Goal: Task Accomplishment & Management: Complete application form

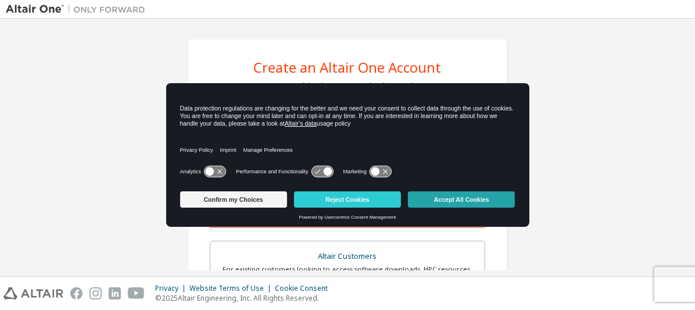
click at [471, 201] on button "Accept All Cookies" at bounding box center [461, 199] width 107 height 16
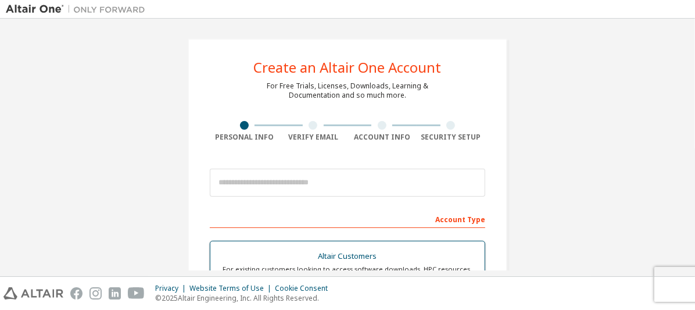
scroll to position [174, 0]
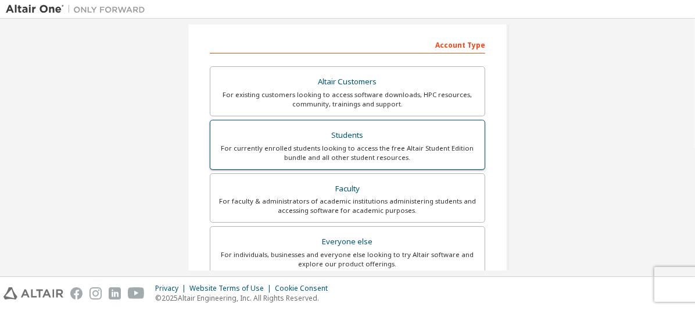
click at [386, 132] on div "Students" at bounding box center [347, 135] width 260 height 16
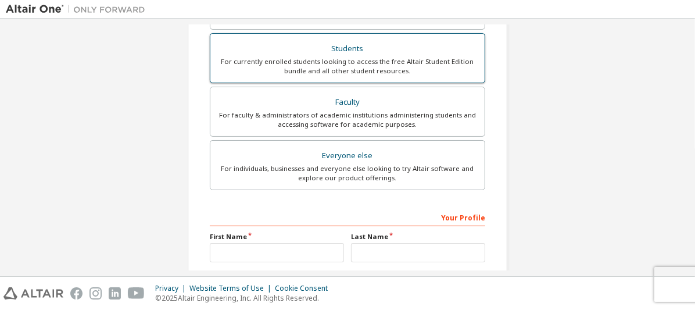
scroll to position [396, 0]
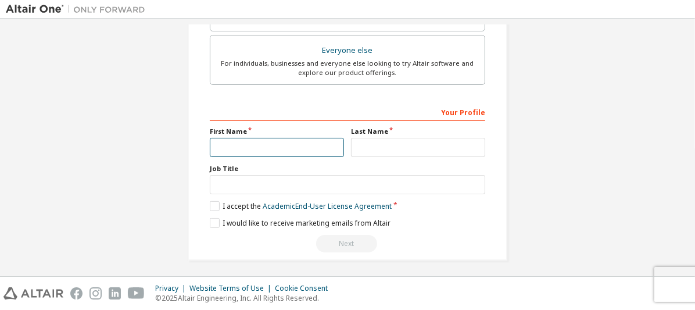
click at [282, 143] on input "text" at bounding box center [277, 147] width 134 height 19
type input "****"
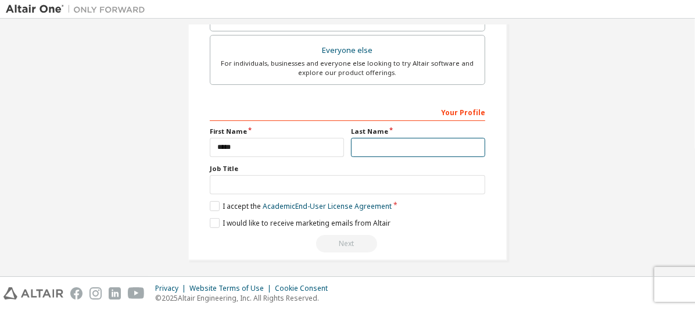
click at [372, 150] on input "text" at bounding box center [418, 147] width 134 height 19
type input "******"
click at [285, 170] on div "Job Title" at bounding box center [347, 179] width 275 height 30
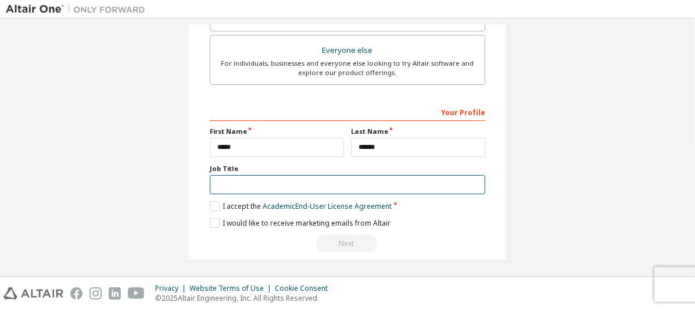
click at [284, 179] on input "text" at bounding box center [347, 184] width 275 height 19
type input "*******"
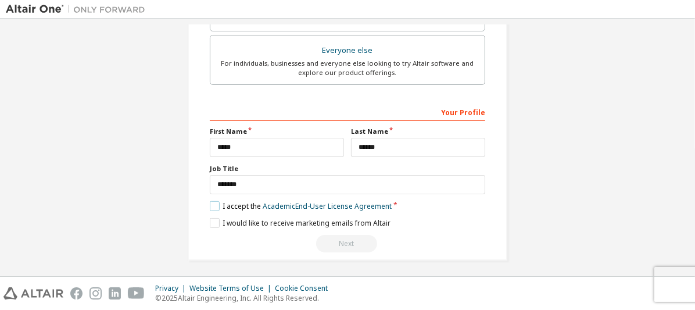
click at [215, 205] on label "I accept the Academic End-User License Agreement" at bounding box center [301, 206] width 182 height 10
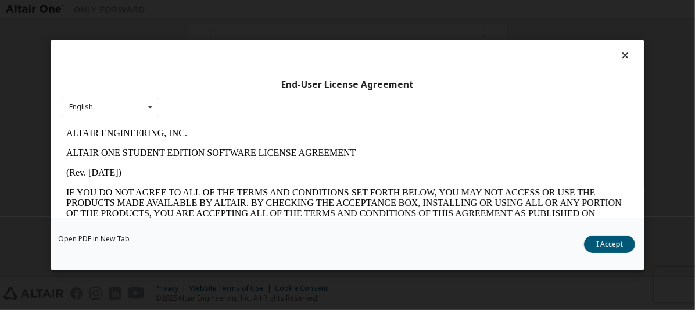
scroll to position [0, 0]
click at [598, 244] on button "I Accept" at bounding box center [609, 243] width 51 height 17
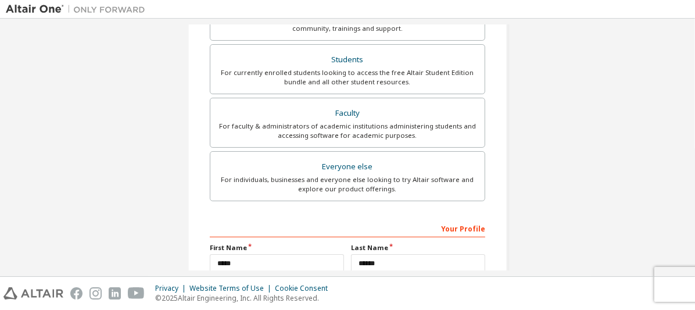
scroll to position [47, 0]
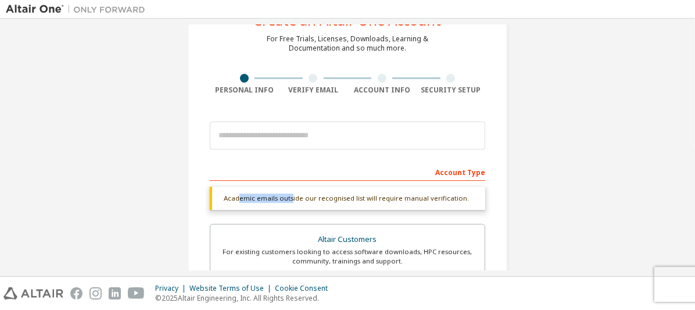
drag, startPoint x: 235, startPoint y: 198, endPoint x: 288, endPoint y: 198, distance: 52.9
click at [288, 198] on div "Academic emails outside our recognised list will require manual verification." at bounding box center [347, 197] width 275 height 23
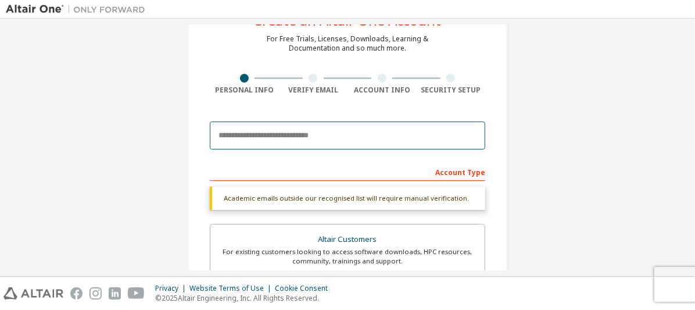
click at [285, 131] on input "email" at bounding box center [347, 135] width 275 height 28
type input "*"
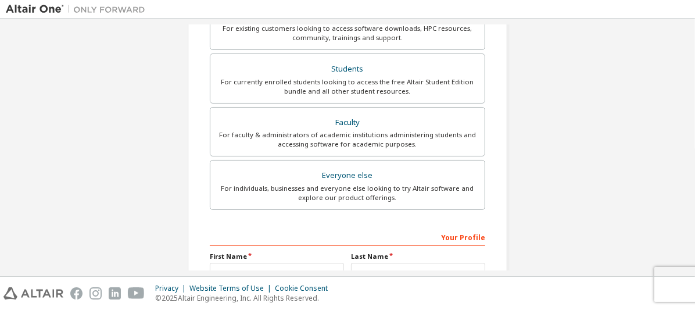
scroll to position [365, 0]
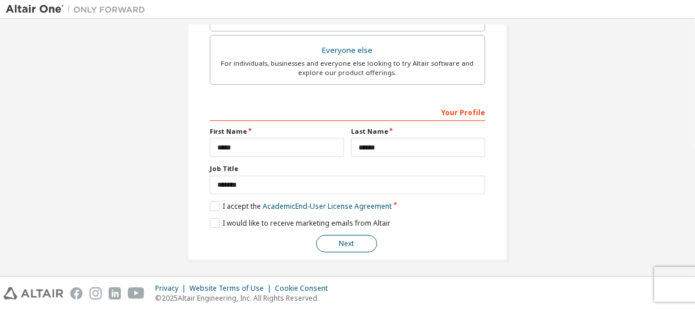
type input "**********"
click at [356, 236] on button "Next" at bounding box center [346, 243] width 61 height 17
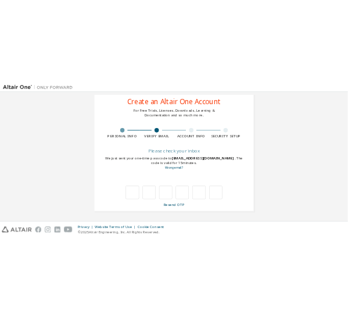
scroll to position [26, 0]
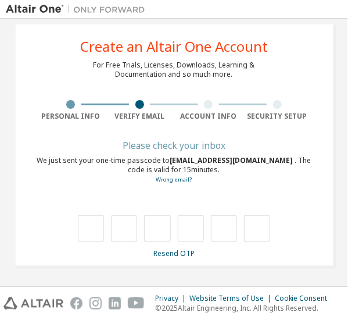
click at [96, 202] on div at bounding box center [174, 216] width 275 height 51
click at [158, 248] on link "Resend OTP" at bounding box center [173, 253] width 41 height 10
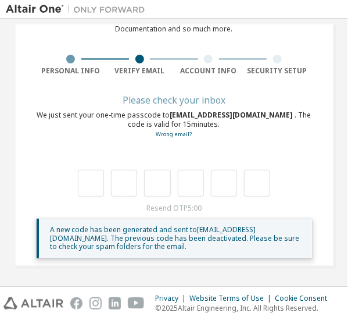
scroll to position [71, 0]
click at [180, 203] on div "Resend OTP 3:31 A new code has been generated and sent to [EMAIL_ADDRESS][DOMAI…" at bounding box center [174, 230] width 275 height 55
click at [177, 205] on link "Resend OTP" at bounding box center [173, 208] width 41 height 10
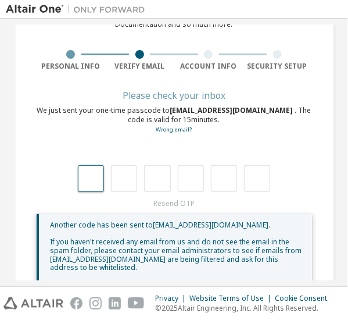
click at [94, 180] on input "text" at bounding box center [91, 178] width 26 height 27
type input "*"
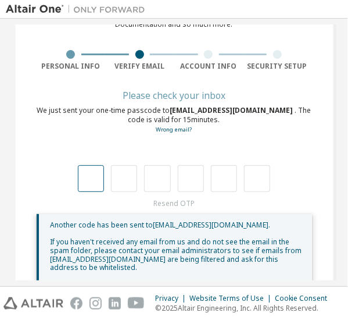
type input "*"
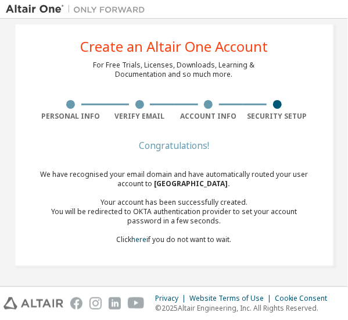
scroll to position [26, 0]
drag, startPoint x: 123, startPoint y: 178, endPoint x: 184, endPoint y: 178, distance: 61.6
click at [184, 178] on div "We have recognised your email domain and have automatically routed your user ac…" at bounding box center [174, 207] width 275 height 74
click at [184, 178] on span "[GEOGRAPHIC_DATA] ." at bounding box center [193, 183] width 76 height 10
